Goal: Information Seeking & Learning: Learn about a topic

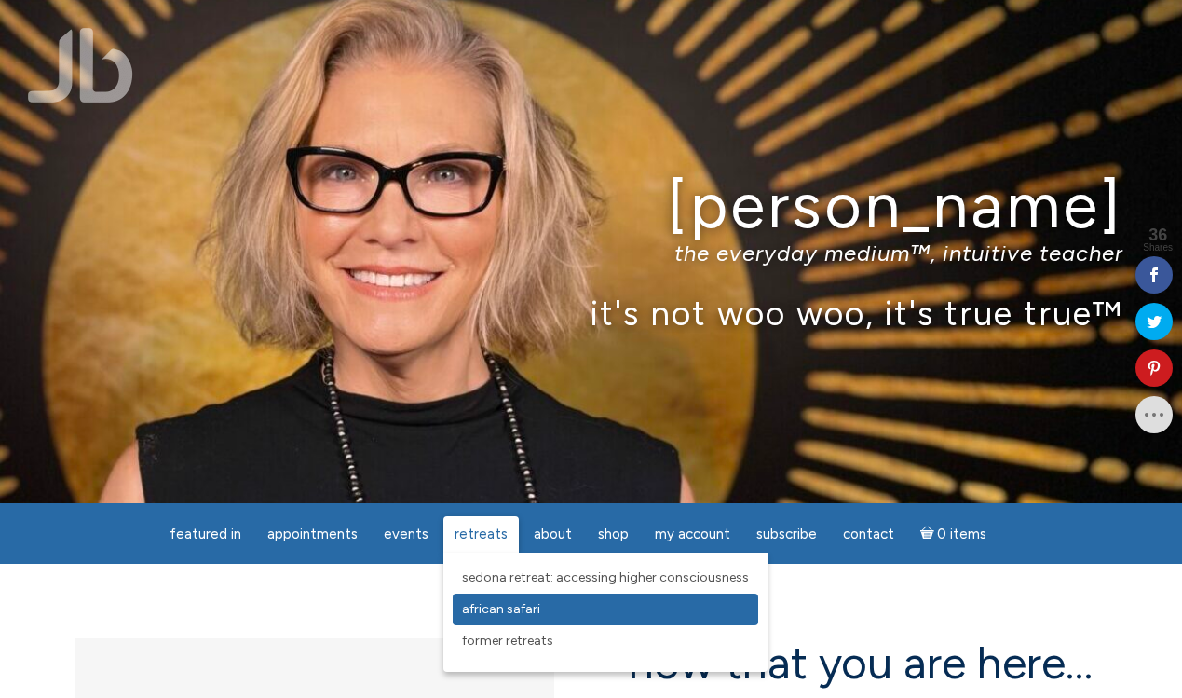
click at [480, 608] on span "African Safari" at bounding box center [501, 609] width 78 height 16
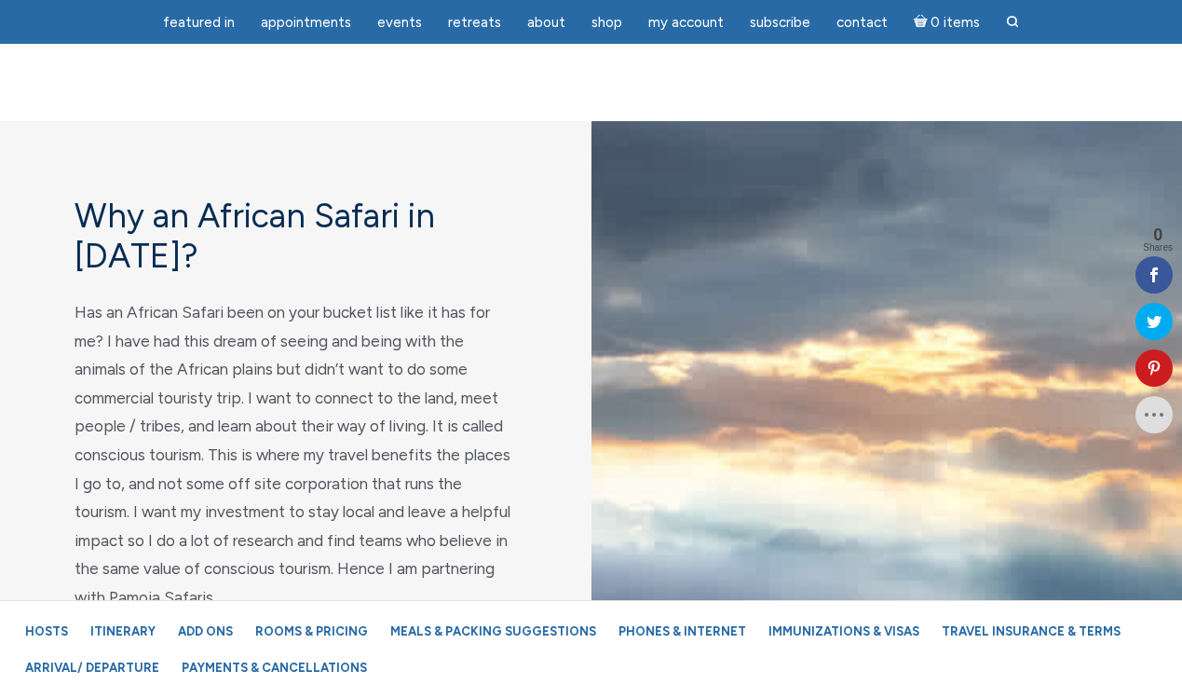
scroll to position [1236, 0]
click at [126, 630] on link "Itinerary" at bounding box center [123, 631] width 84 height 33
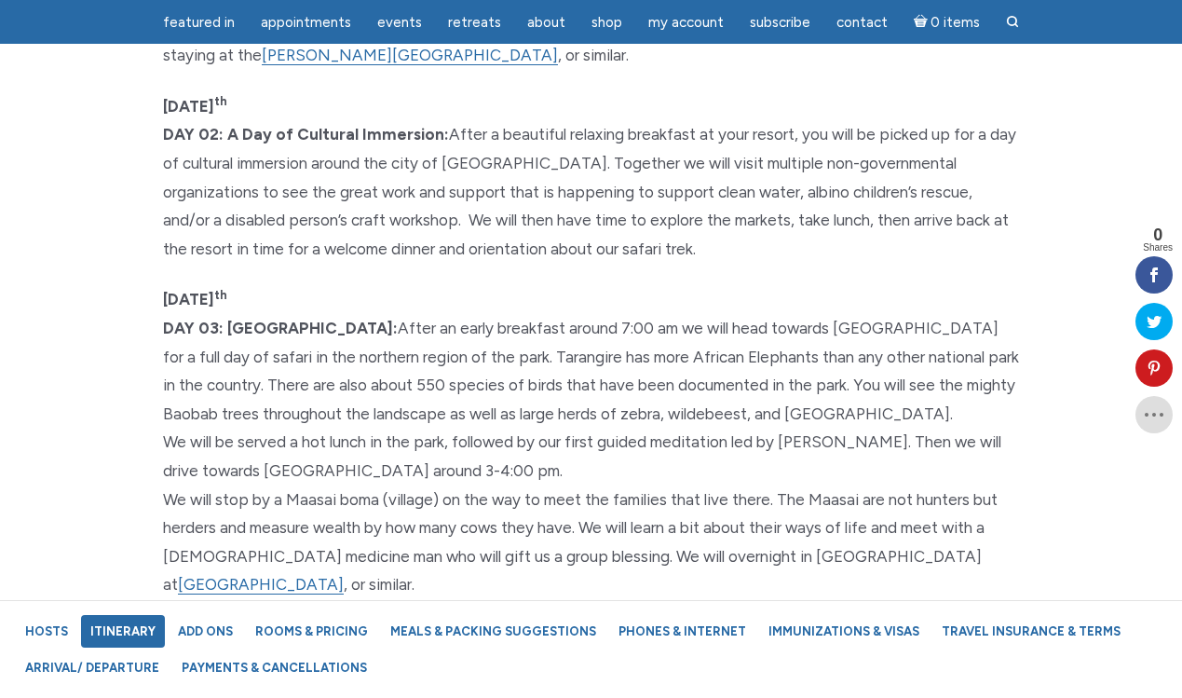
scroll to position [5100, 0]
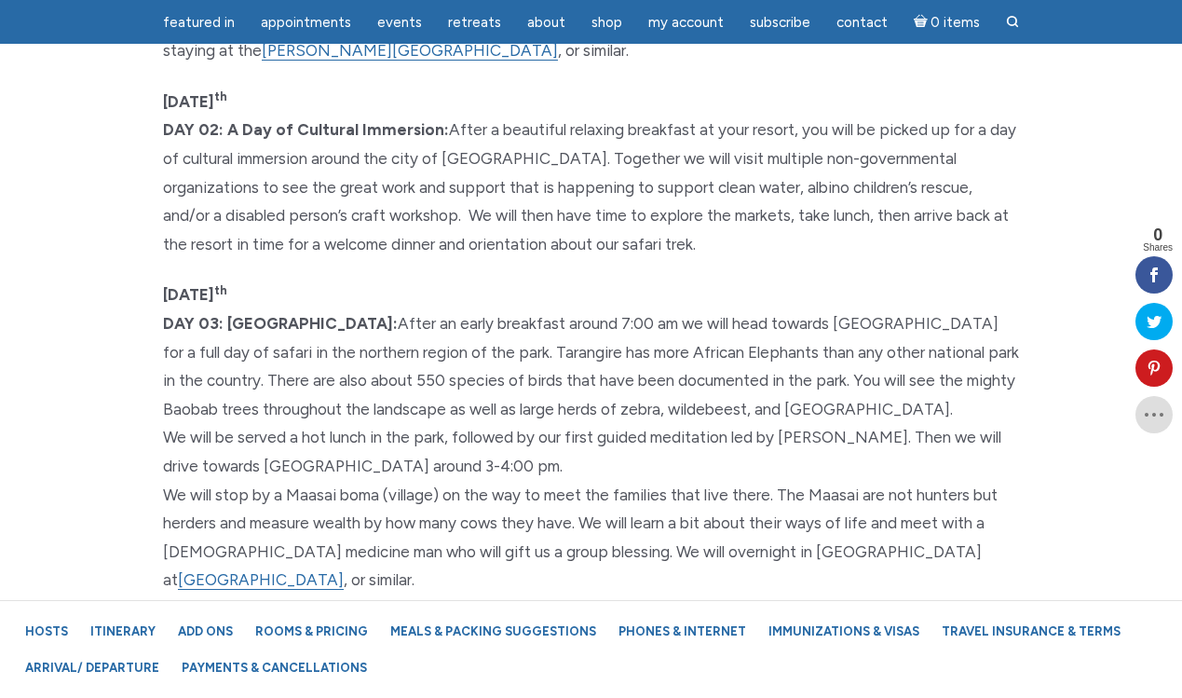
drag, startPoint x: 225, startPoint y: 293, endPoint x: 397, endPoint y: 291, distance: 171.5
click at [397, 291] on b "[DATE] DAY 03: [GEOGRAPHIC_DATA]:" at bounding box center [280, 309] width 235 height 48
copy b "[GEOGRAPHIC_DATA]"
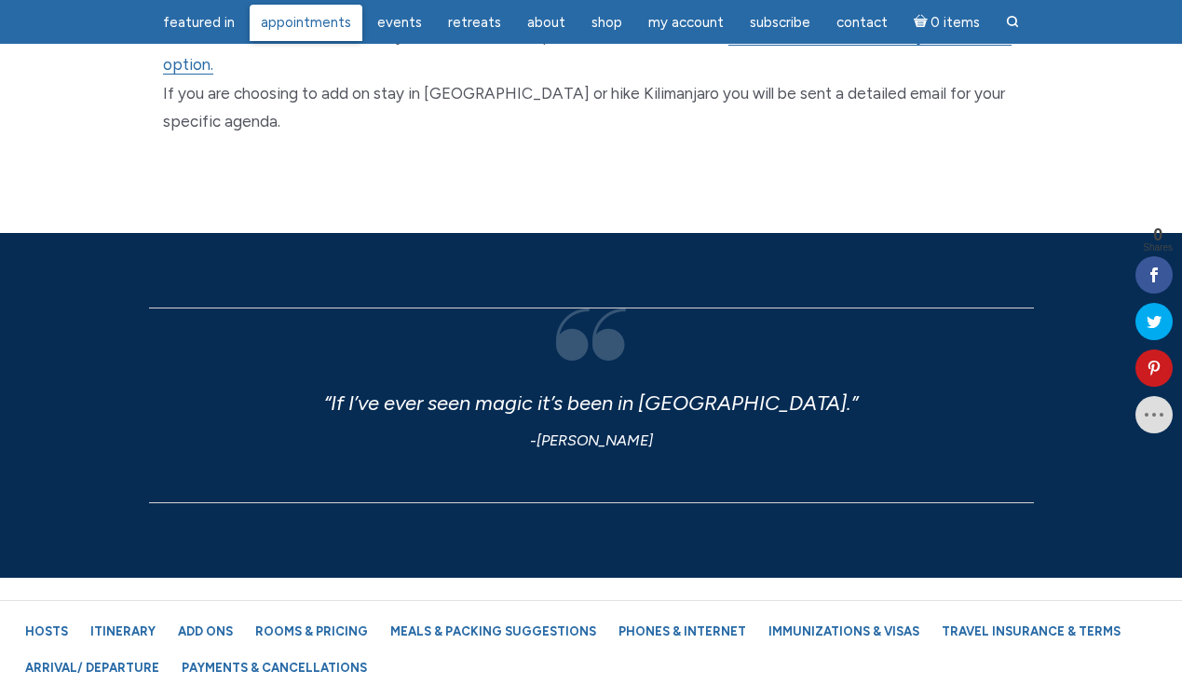
scroll to position [7484, 0]
